Goal: Information Seeking & Learning: Find specific fact

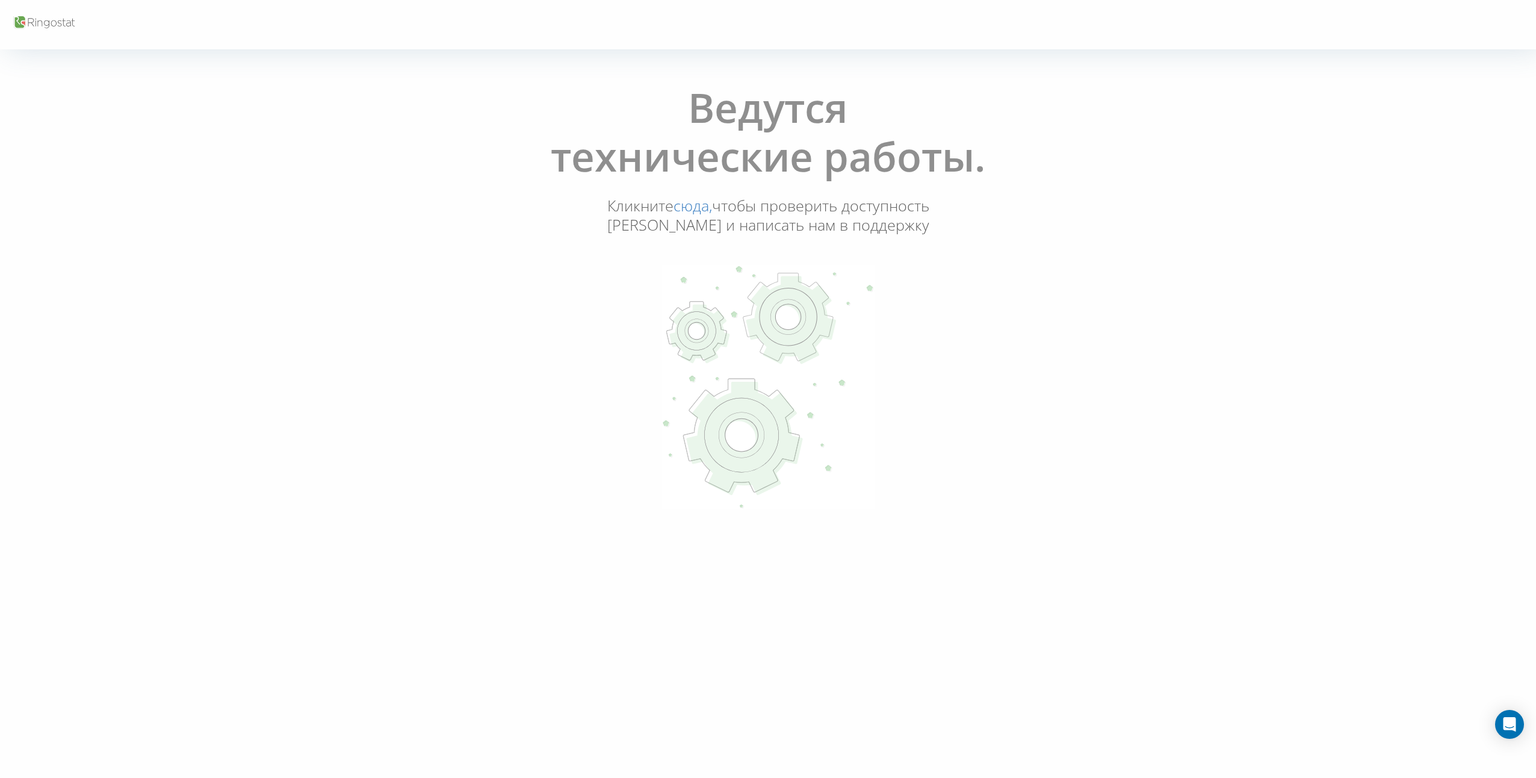
click at [712, 211] on link "сюда," at bounding box center [693, 205] width 39 height 20
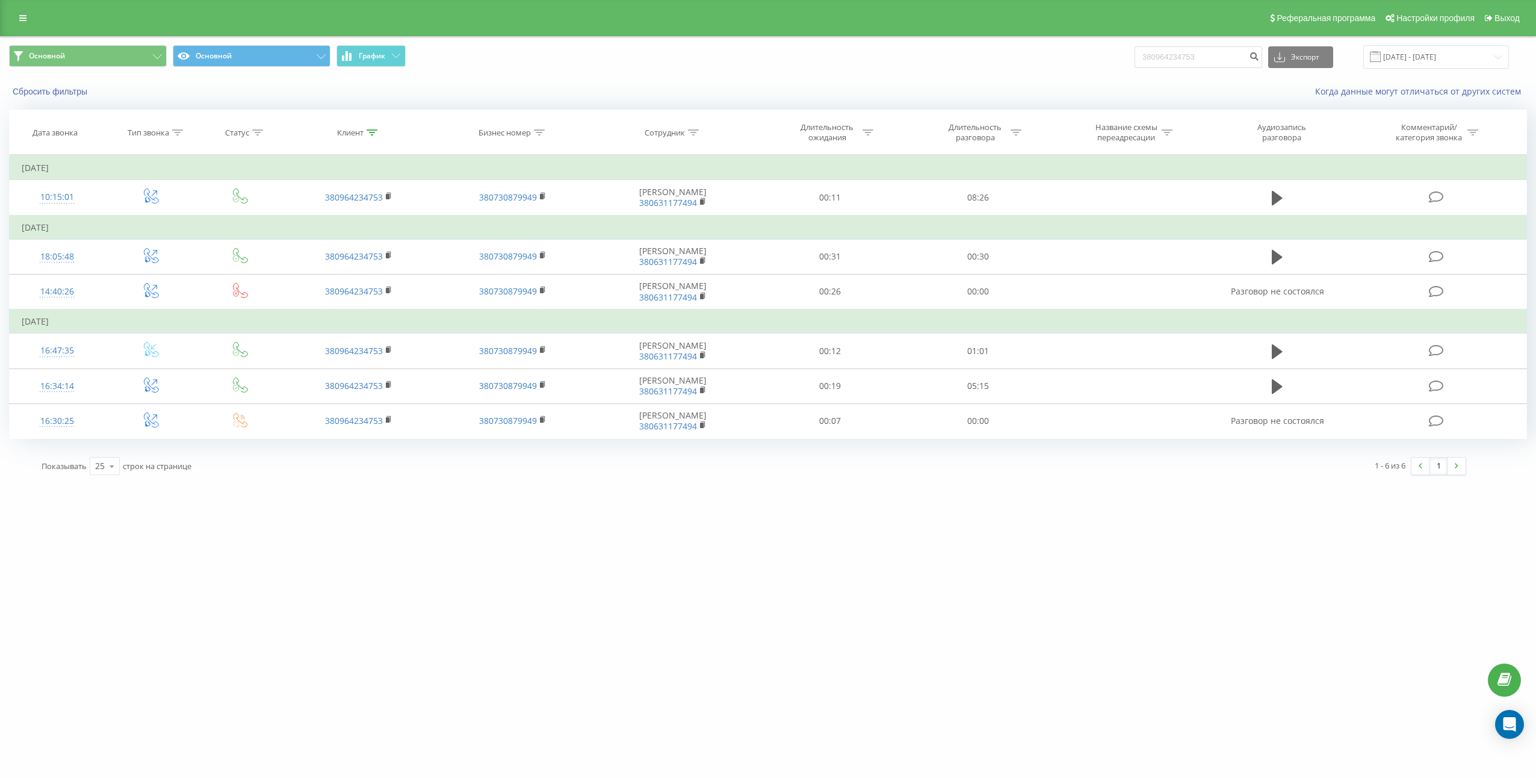
click at [1217, 69] on div "380964234753 Экспорт .csv .xls .xlsx 01.01.2016 - 27.11.2024" at bounding box center [1322, 56] width 374 height 23
click at [1228, 59] on input "380964234753" at bounding box center [1199, 57] width 128 height 22
paste input "5020640"
type input "380502064053"
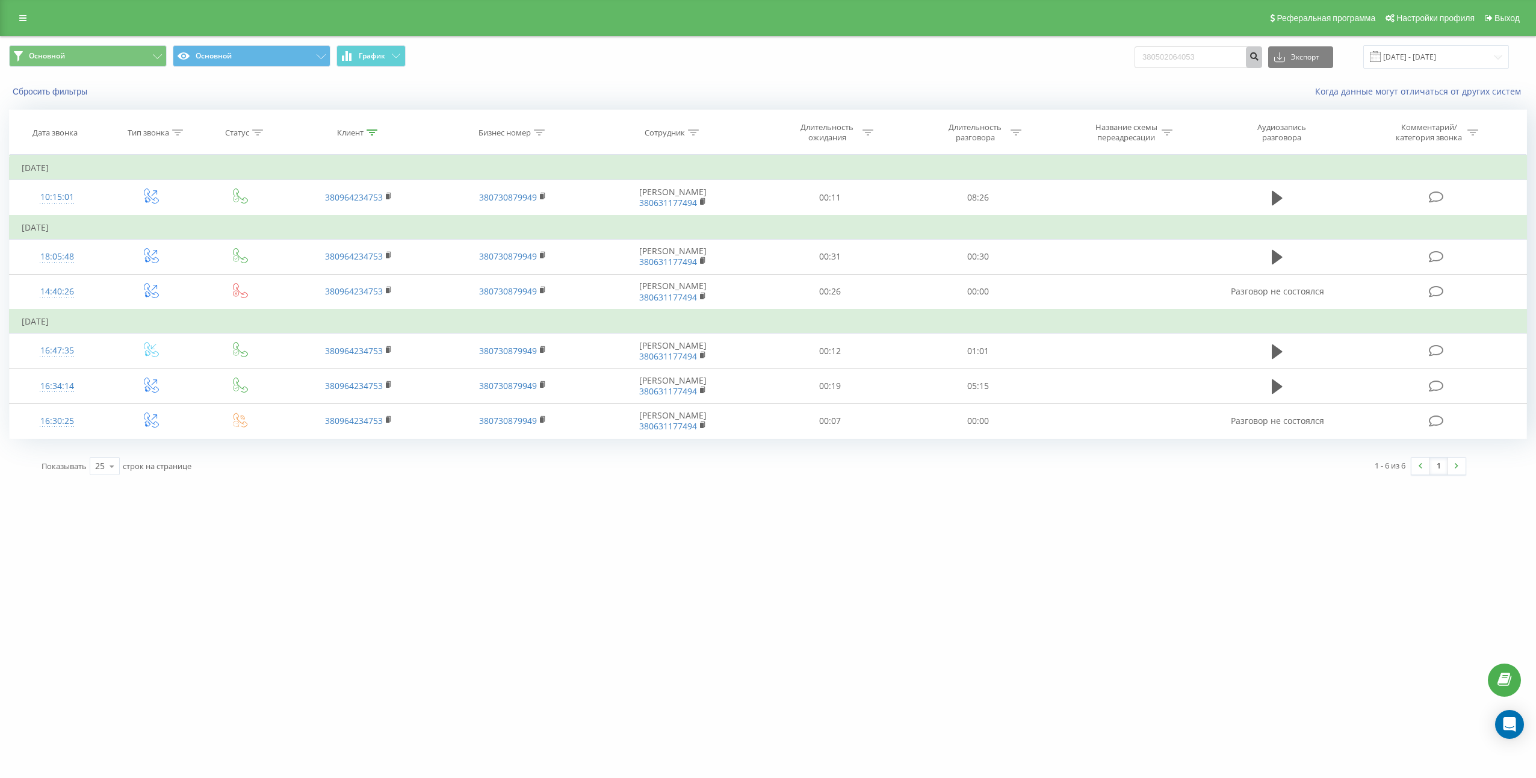
click at [1260, 58] on icon "submit" at bounding box center [1254, 54] width 10 height 7
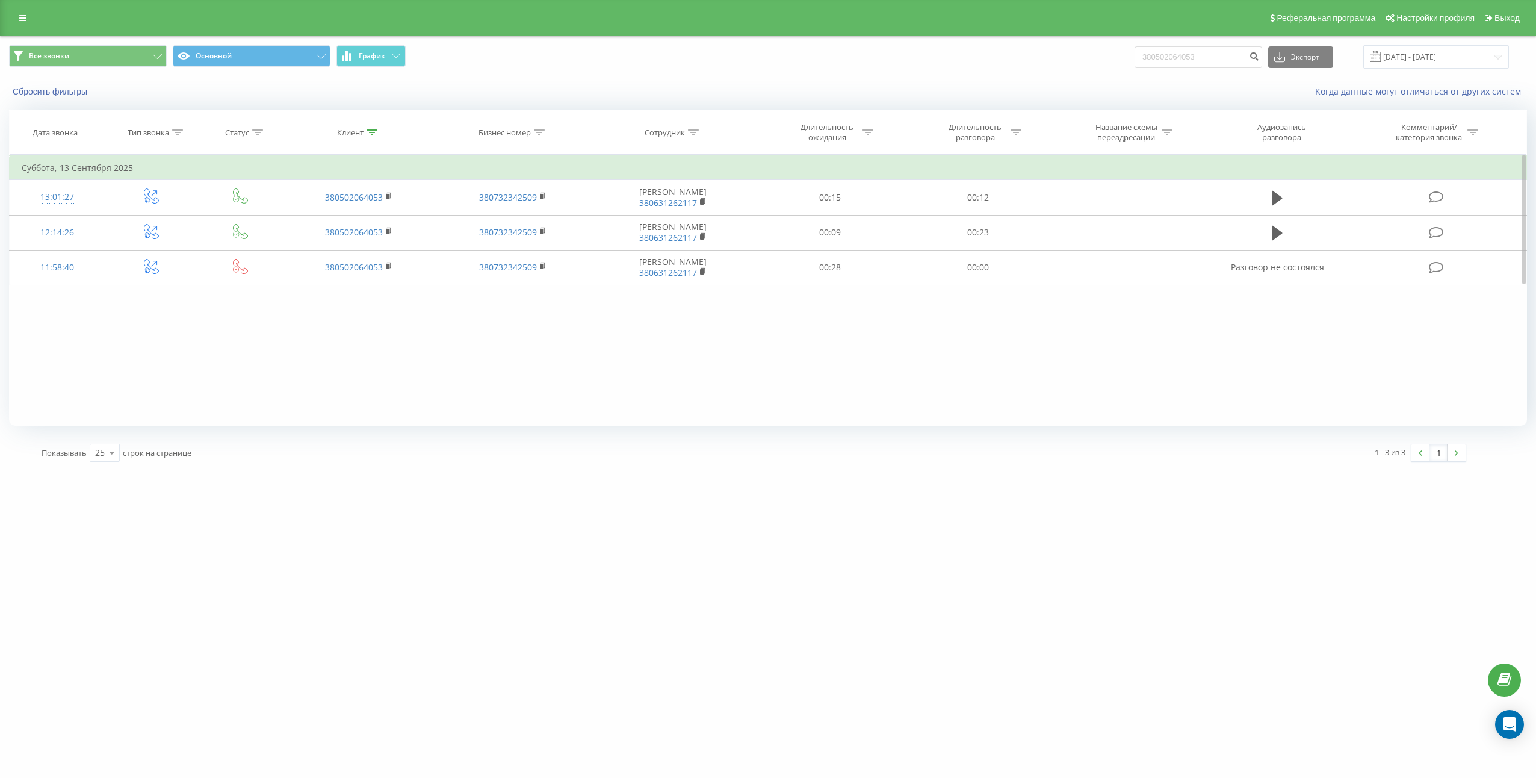
click at [609, 379] on div "Фильтровать по условию Равно Введите значение Отмена OK Фильтровать по условию …" at bounding box center [768, 290] width 1518 height 271
click at [1243, 57] on input "380502064053" at bounding box center [1199, 57] width 128 height 22
paste input "954738869"
type input "380954738869"
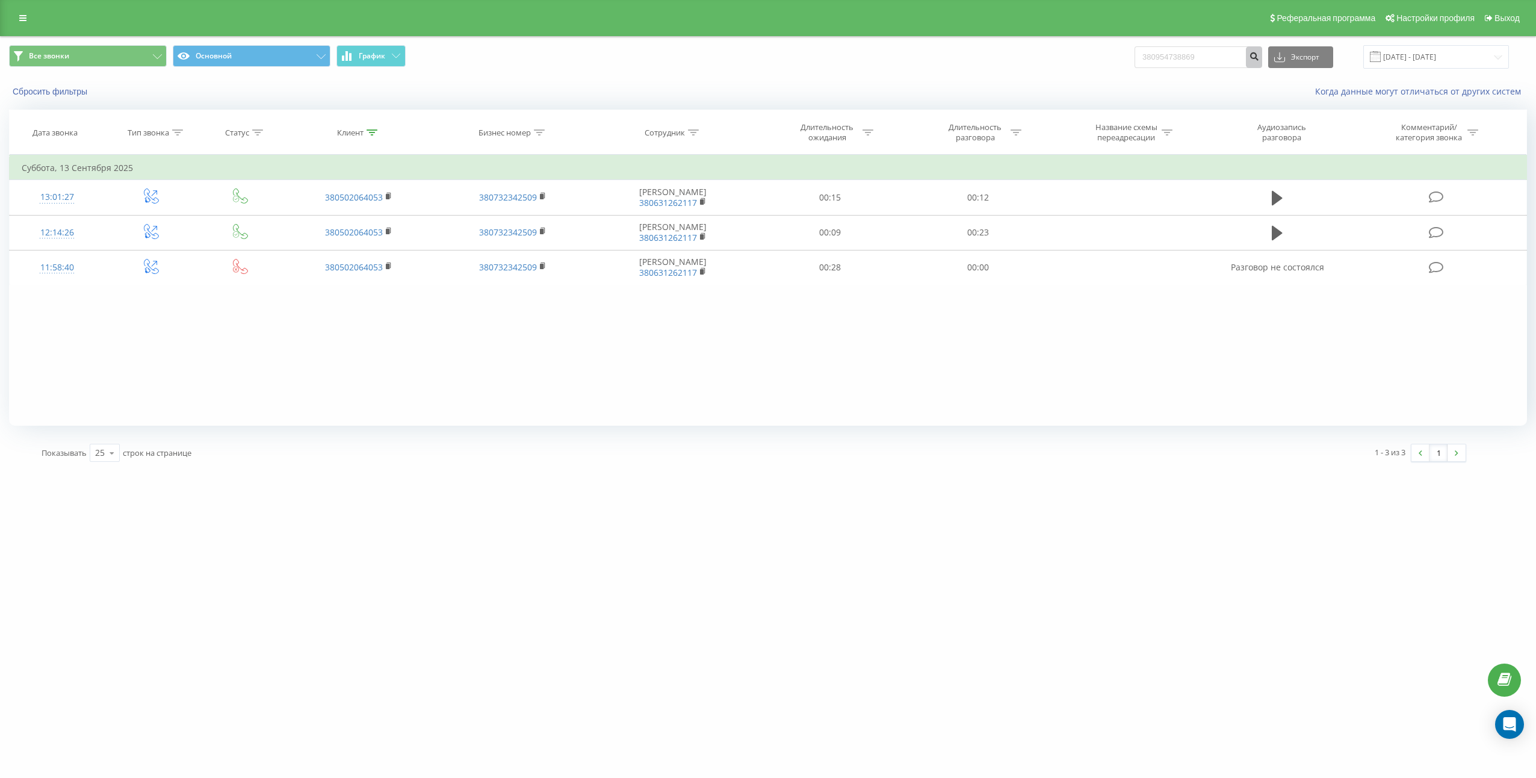
click at [1260, 58] on icon "submit" at bounding box center [1254, 54] width 10 height 7
